Goal: Find specific page/section: Find specific page/section

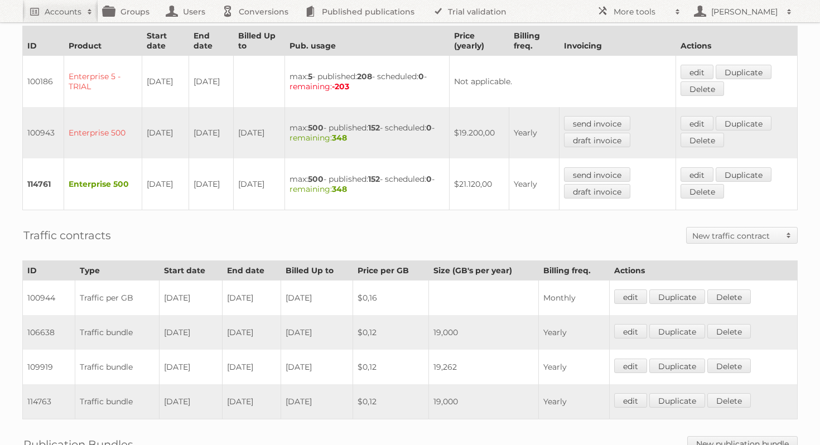
scroll to position [296, 0]
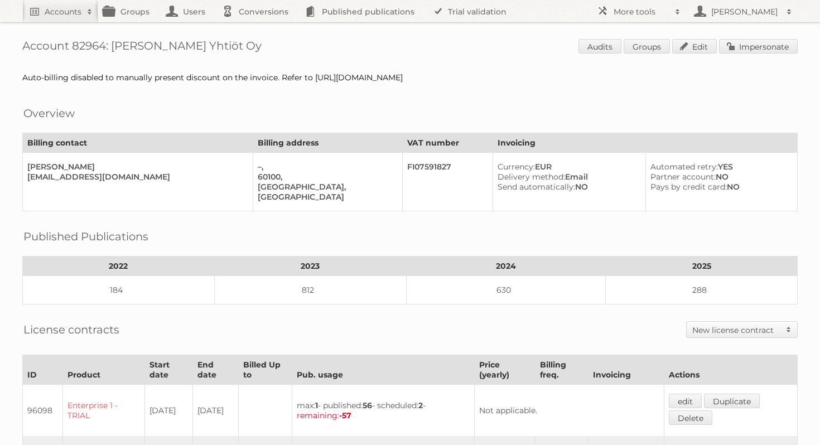
drag, startPoint x: 558, startPoint y: 78, endPoint x: 319, endPoint y: 82, distance: 238.9
click at [319, 82] on div "Account 82964: Minimani Yhtiöt Oy Audits Groups Edit Impersonate Auto-billing d…" at bounding box center [410, 438] width 820 height 877
drag, startPoint x: 562, startPoint y: 75, endPoint x: 315, endPoint y: 74, distance: 247.2
click at [315, 74] on div "Auto-billing disabled to manually present discount on the invoice. Refer to htt…" at bounding box center [410, 78] width 776 height 10
copy div "https://app.asana.com/0/1207112987210212/1208101527080527/f"
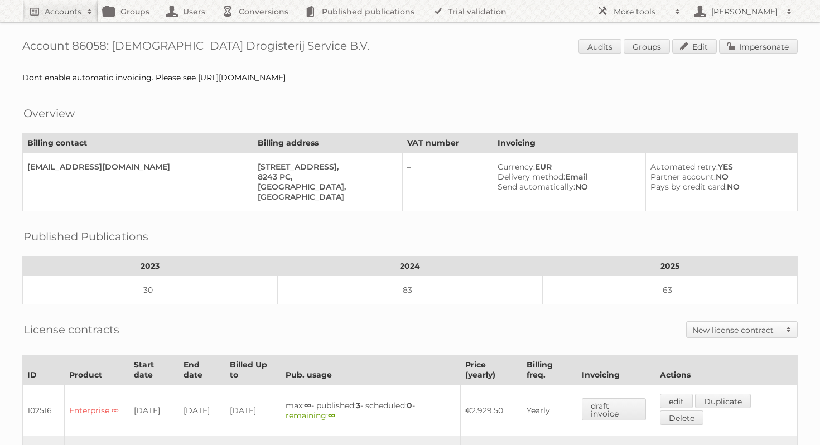
drag, startPoint x: 442, startPoint y: 75, endPoint x: 196, endPoint y: 78, distance: 245.6
click at [196, 78] on div "Dont enable automatic invoicing. Please see https://app.asana.com/0/12049879137…" at bounding box center [410, 78] width 776 height 10
copy div "https://app.asana.com/0/1204987913701533/1208179224379888"
